Goal: Information Seeking & Learning: Learn about a topic

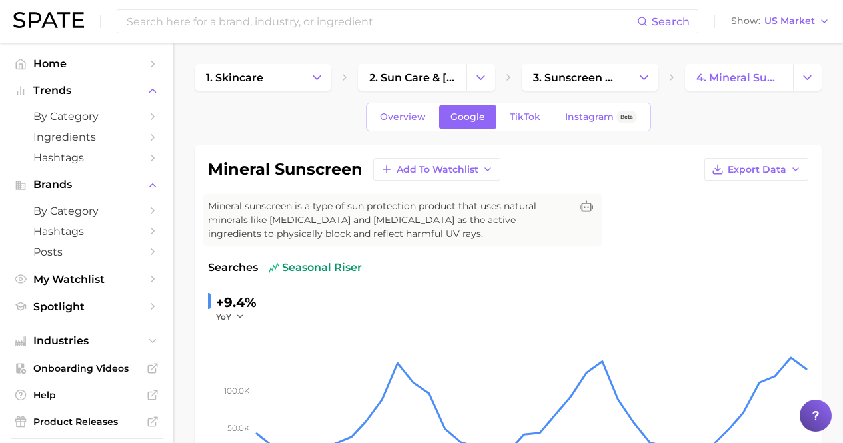
scroll to position [658, 0]
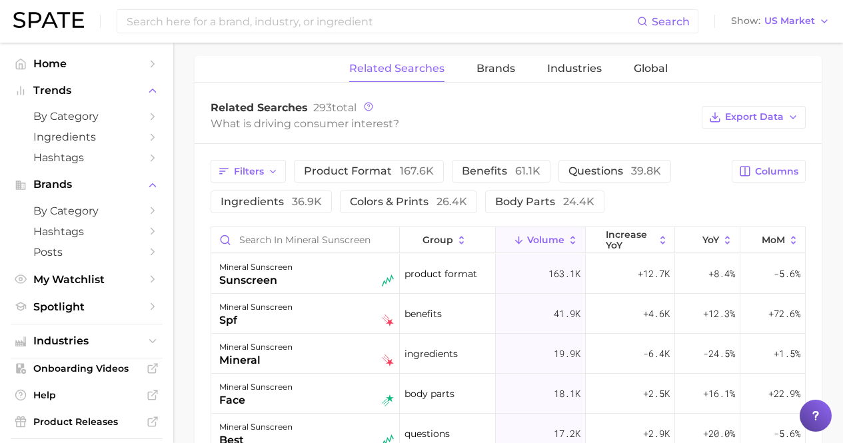
click at [594, 129] on div "What is driving consumer interest?" at bounding box center [453, 124] width 485 height 18
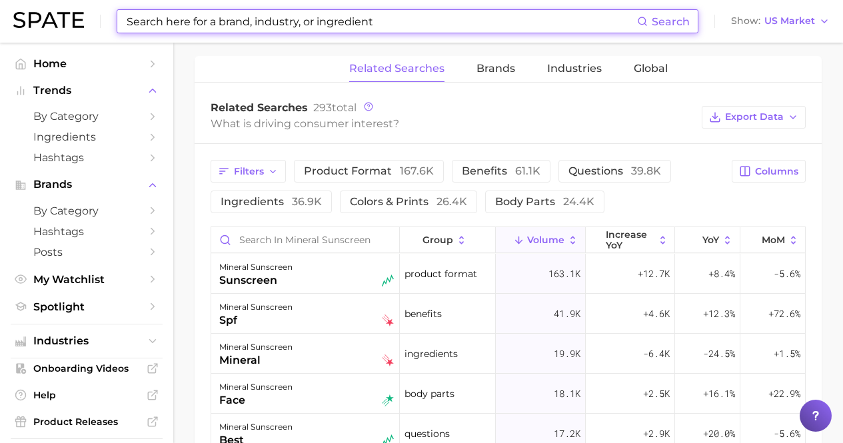
click at [499, 19] on input at bounding box center [381, 21] width 512 height 23
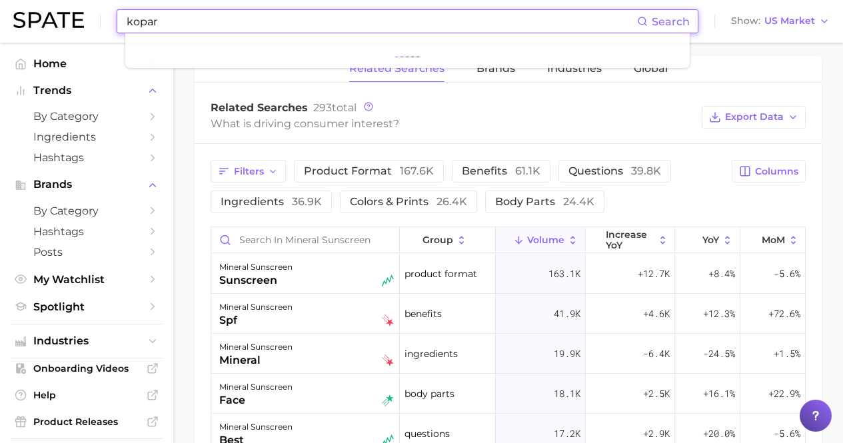
type input "kopari"
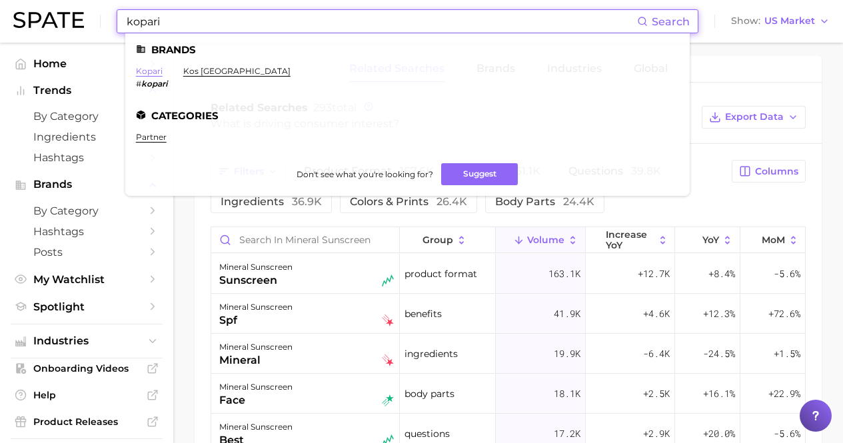
click at [151, 69] on link "kopari" at bounding box center [149, 71] width 27 height 10
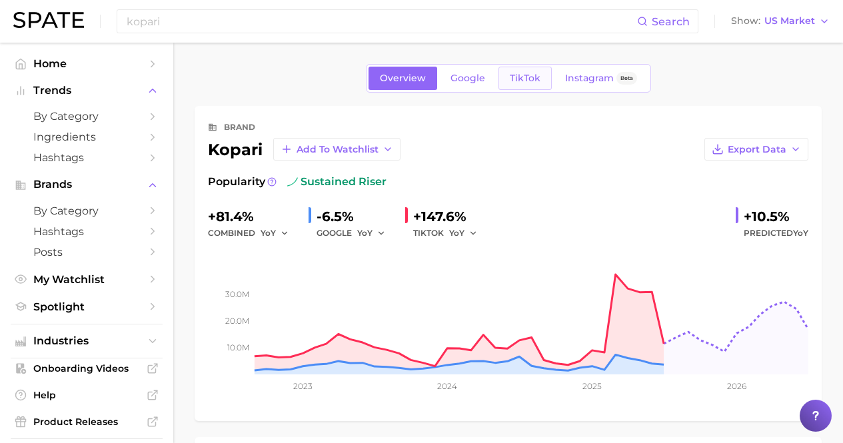
click at [521, 75] on span "TikTok" at bounding box center [525, 78] width 31 height 11
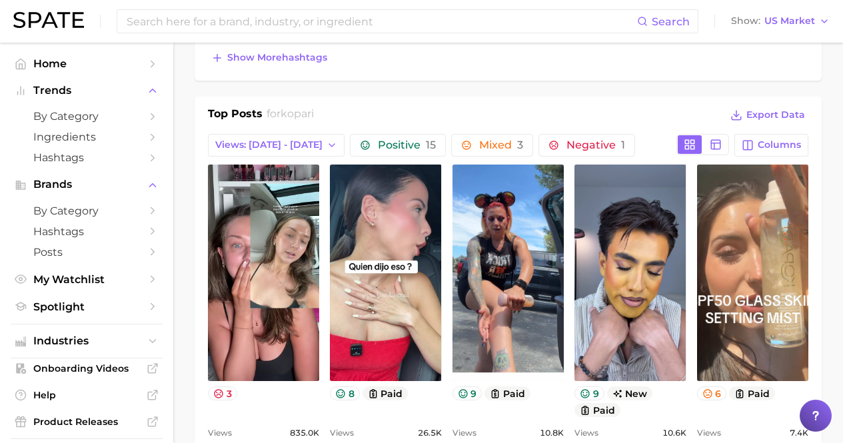
scroll to position [533, 0]
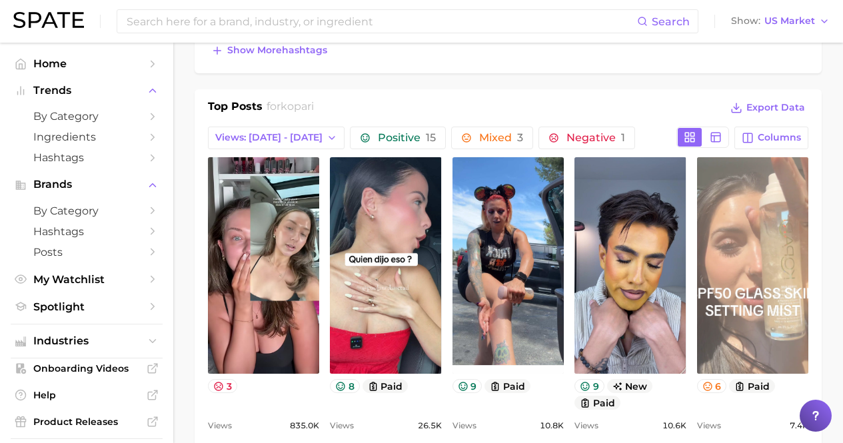
click at [766, 279] on link "view post on TikTok" at bounding box center [752, 265] width 111 height 217
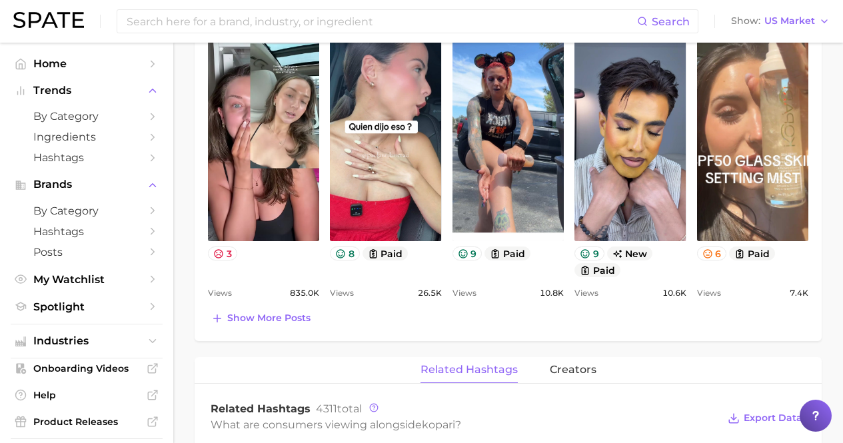
scroll to position [666, 0]
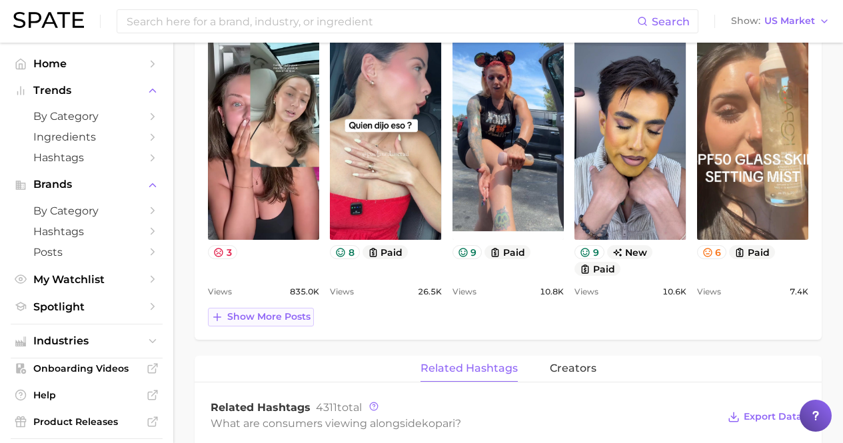
click at [278, 313] on span "Show more posts" at bounding box center [268, 316] width 83 height 11
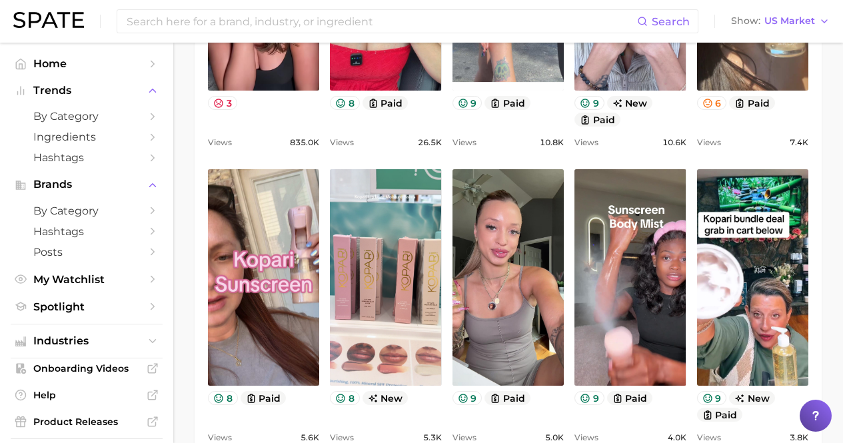
scroll to position [816, 0]
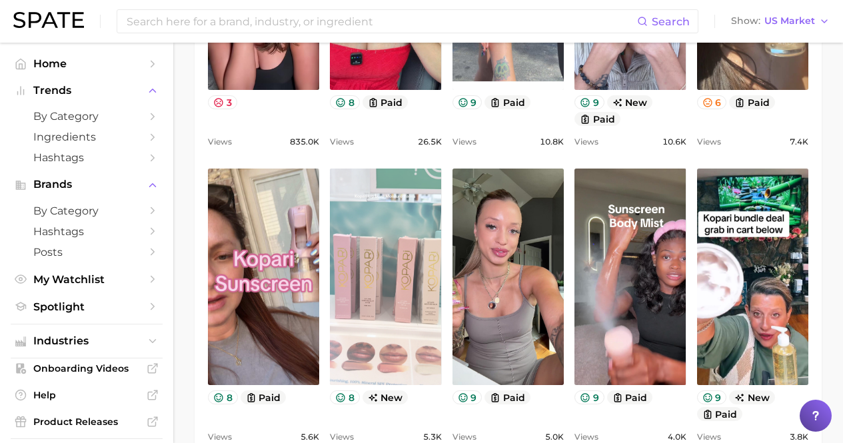
click at [369, 330] on link "view post on TikTok" at bounding box center [385, 277] width 111 height 217
